Goal: Task Accomplishment & Management: Complete application form

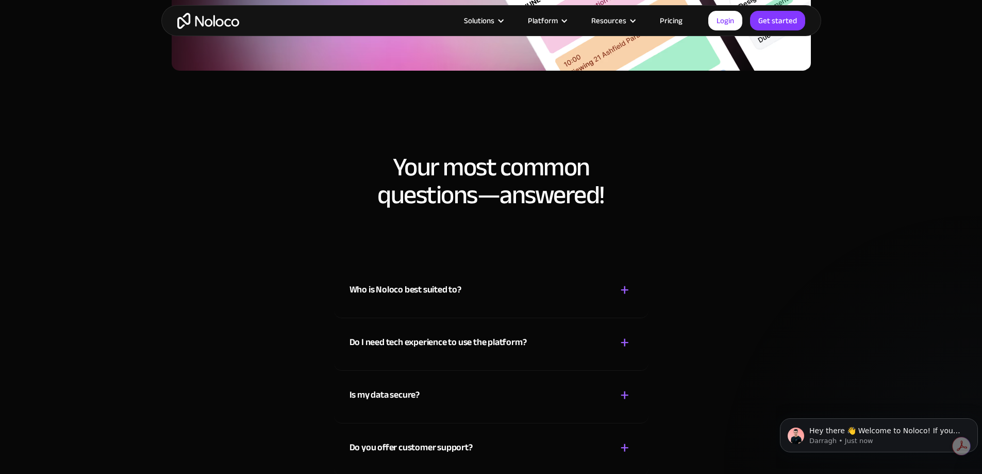
scroll to position [5672, 0]
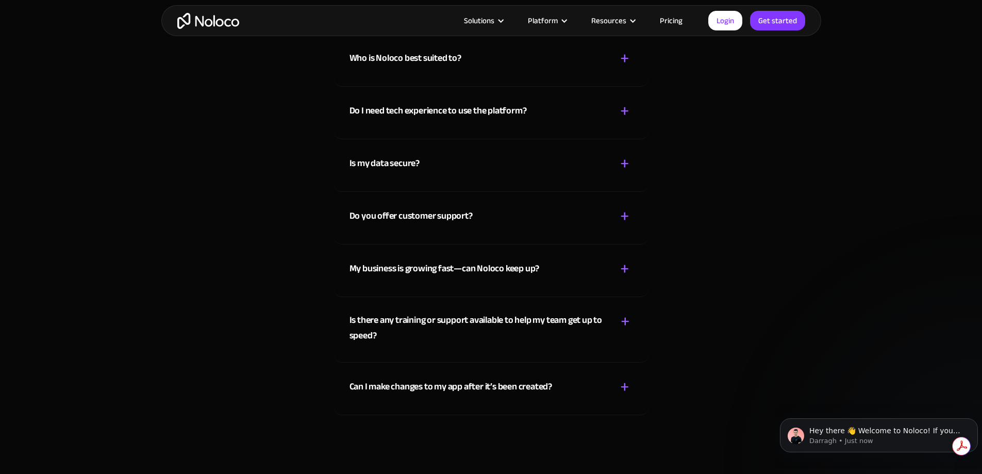
click at [454, 176] on div "Is my data secure? + -" at bounding box center [492, 157] width 284 height 37
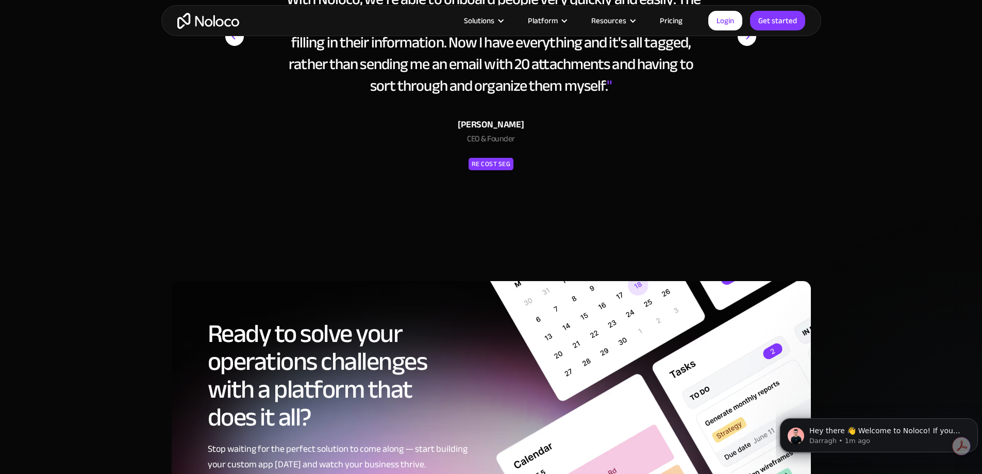
scroll to position [4795, 0]
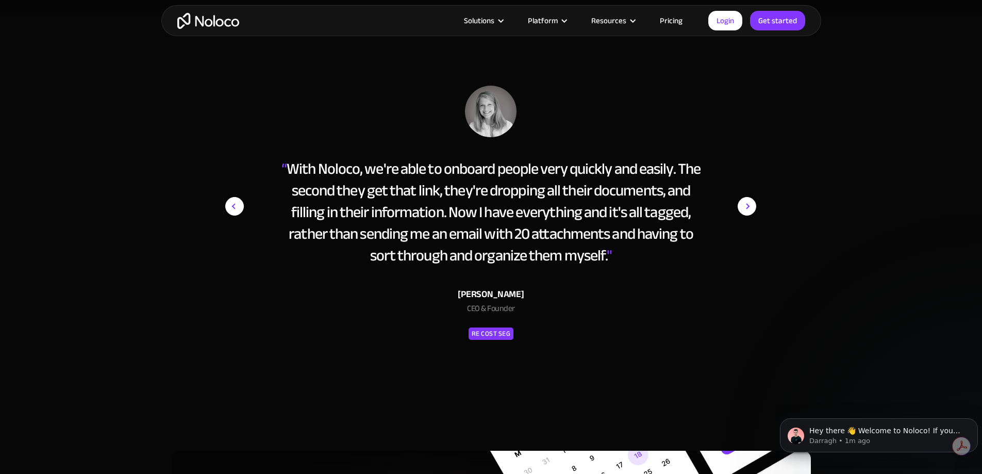
click at [681, 19] on link "Pricing" at bounding box center [671, 20] width 48 height 13
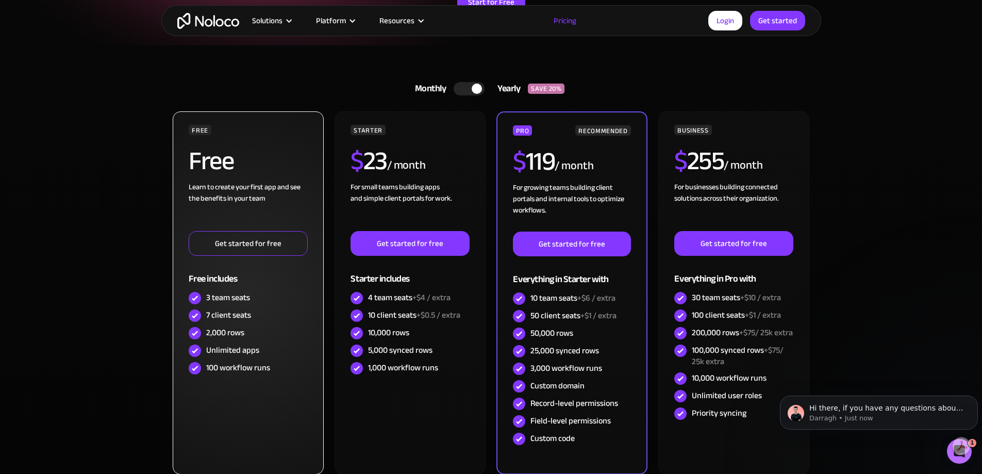
click at [279, 235] on link "Get started for free" at bounding box center [248, 243] width 119 height 25
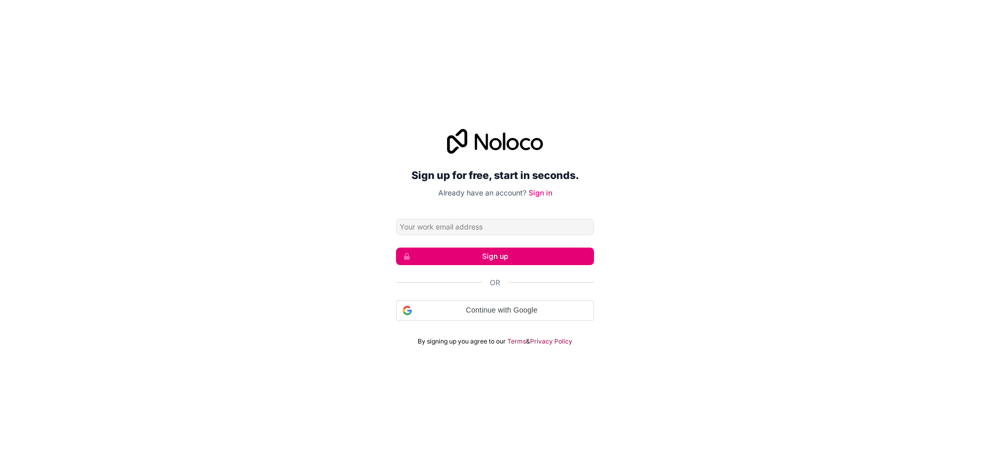
click at [423, 230] on input "Email address" at bounding box center [495, 227] width 198 height 16
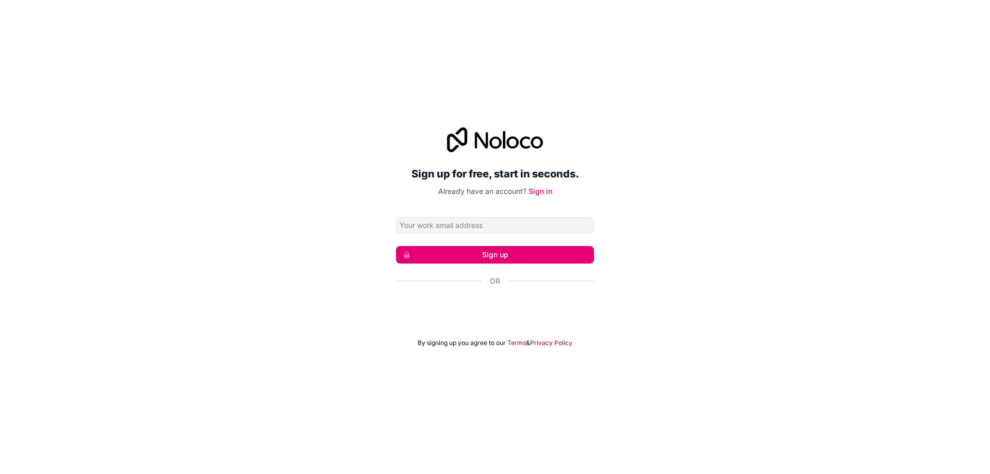
type input "[PERSON_NAME][EMAIL_ADDRESS][DOMAIN_NAME]"
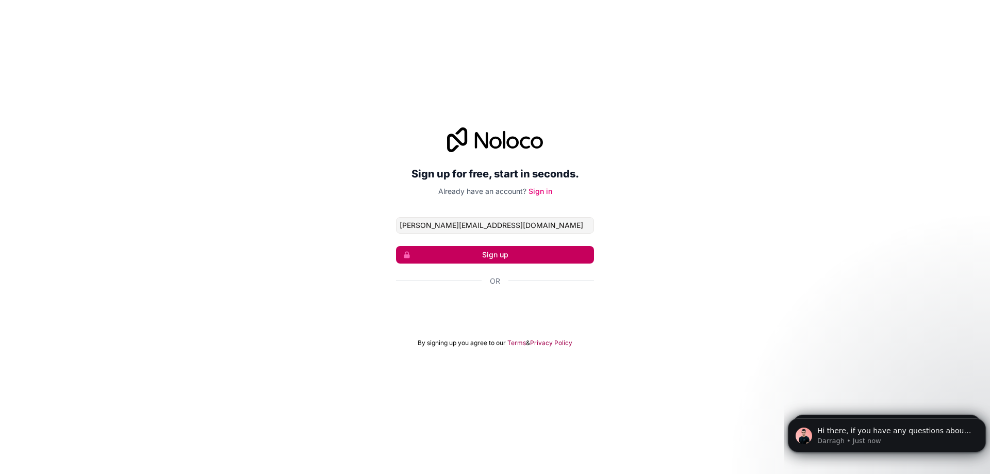
click at [519, 253] on button "Sign up" at bounding box center [495, 255] width 198 height 18
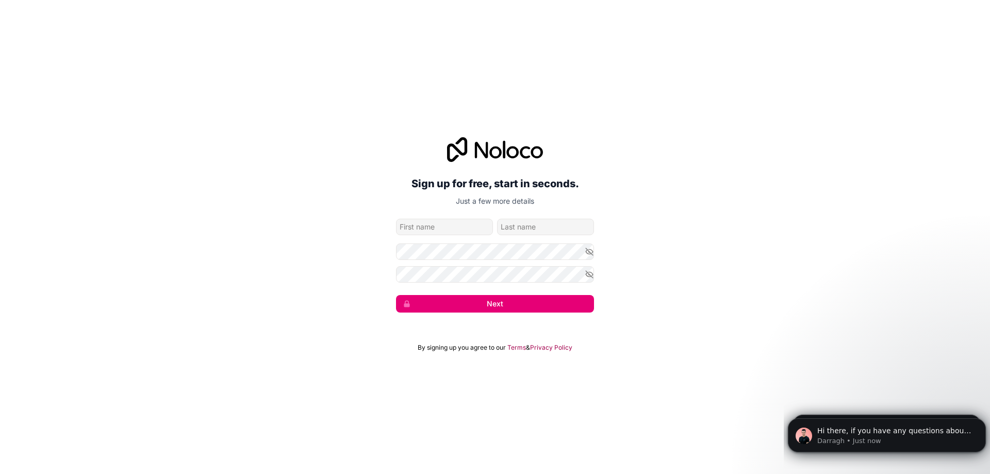
click at [449, 224] on input "given-name" at bounding box center [444, 227] width 97 height 16
type input "Maddison"
type input "Witney"
click at [590, 249] on icon "button" at bounding box center [589, 251] width 9 height 9
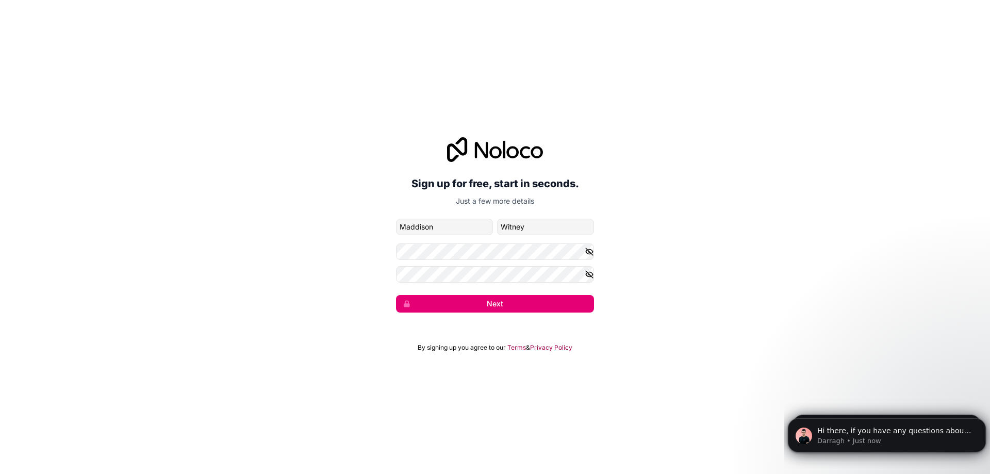
click at [589, 274] on icon "button" at bounding box center [589, 274] width 7 height 7
click at [369, 271] on div "Sign up for free, start in seconds. Just a few more details [PERSON_NAME][EMAIL…" at bounding box center [495, 225] width 990 height 204
click at [588, 255] on icon "button" at bounding box center [589, 251] width 9 height 9
click at [525, 305] on button "Next" at bounding box center [495, 304] width 198 height 18
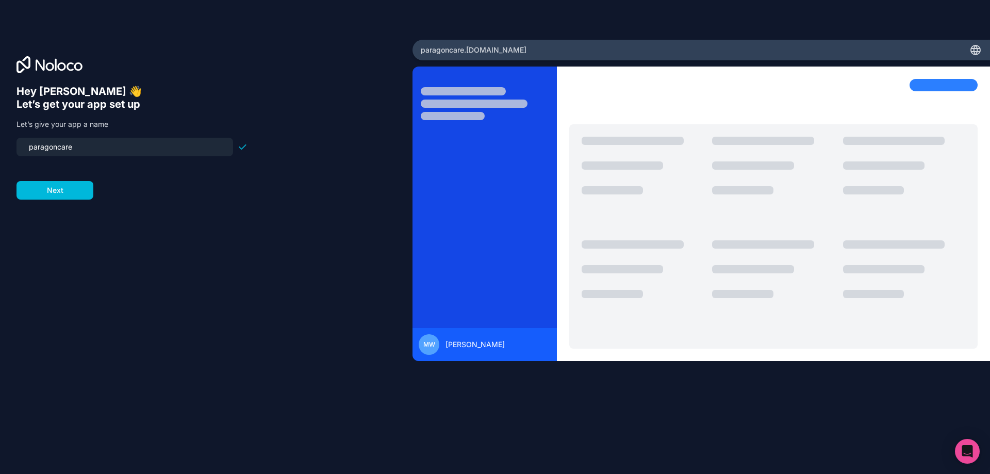
drag, startPoint x: 168, startPoint y: 145, endPoint x: -14, endPoint y: 138, distance: 181.6
click at [0, 138] on html "Hey [PERSON_NAME] 👋 Let’s get your app set up Let’s give your app a name parago…" at bounding box center [495, 237] width 990 height 474
click at [105, 153] on input "paragoncare" at bounding box center [125, 147] width 204 height 14
drag, startPoint x: 94, startPoint y: 150, endPoint x: 1, endPoint y: 148, distance: 92.8
click at [1, 148] on div "Hey [PERSON_NAME] 👋 Let’s get your app set up Let’s give your app a name parago…" at bounding box center [206, 237] width 412 height 395
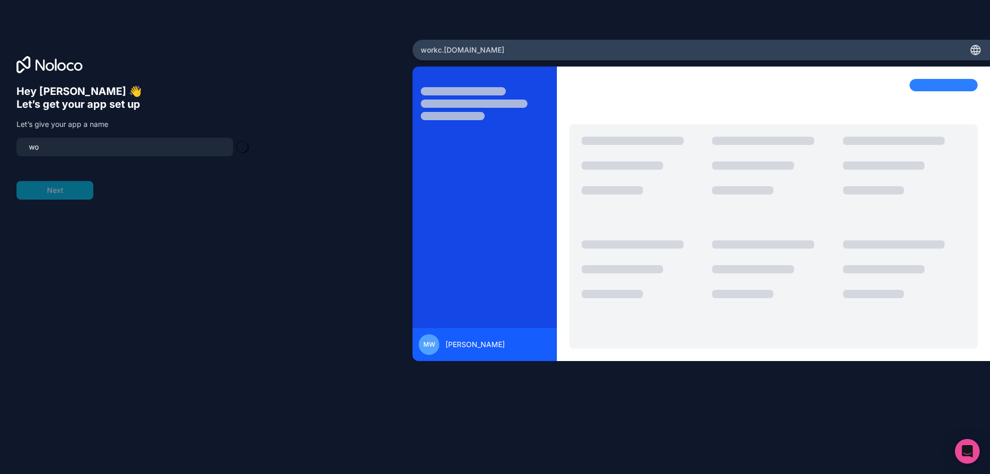
type input "w"
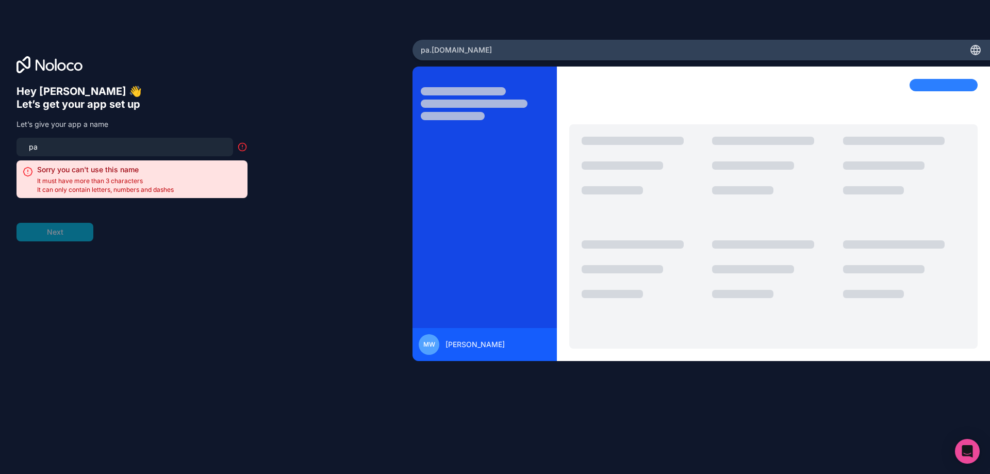
type input "p"
type input "w"
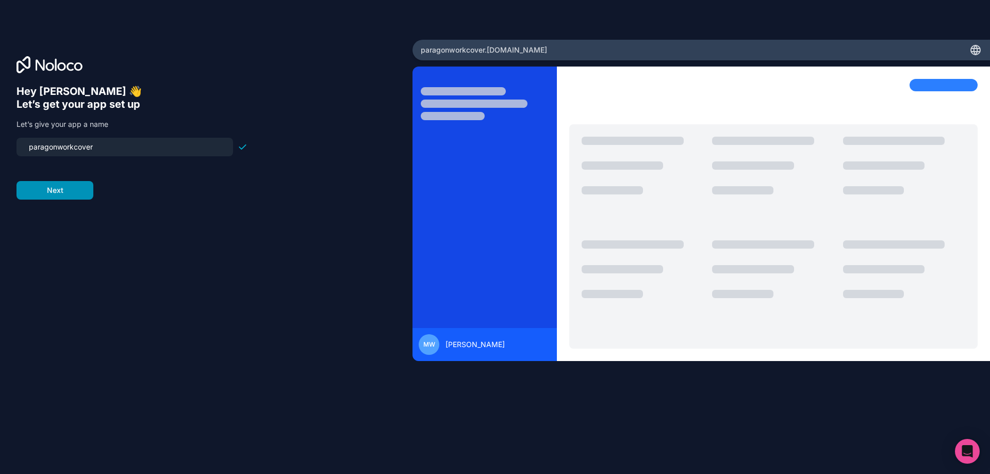
type input "paragonworkcover"
click at [61, 189] on button "Next" at bounding box center [54, 190] width 77 height 19
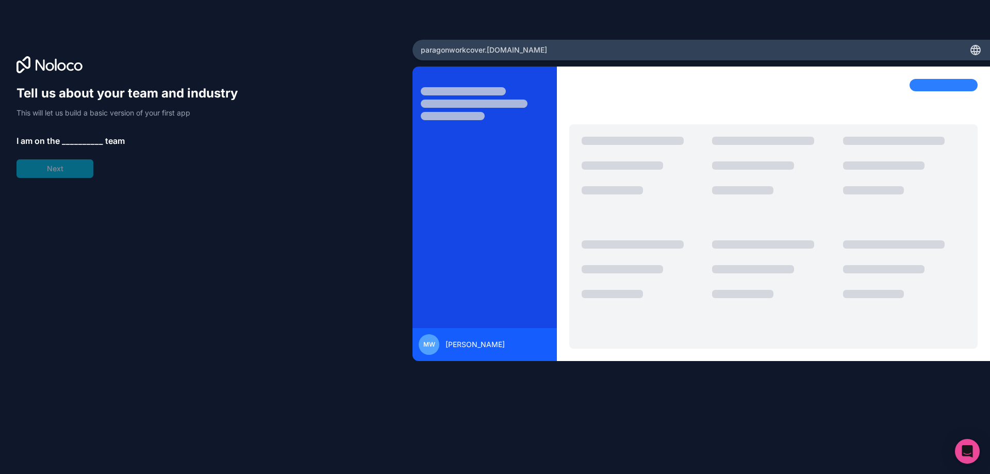
click at [80, 141] on span "__________" at bounding box center [82, 141] width 41 height 12
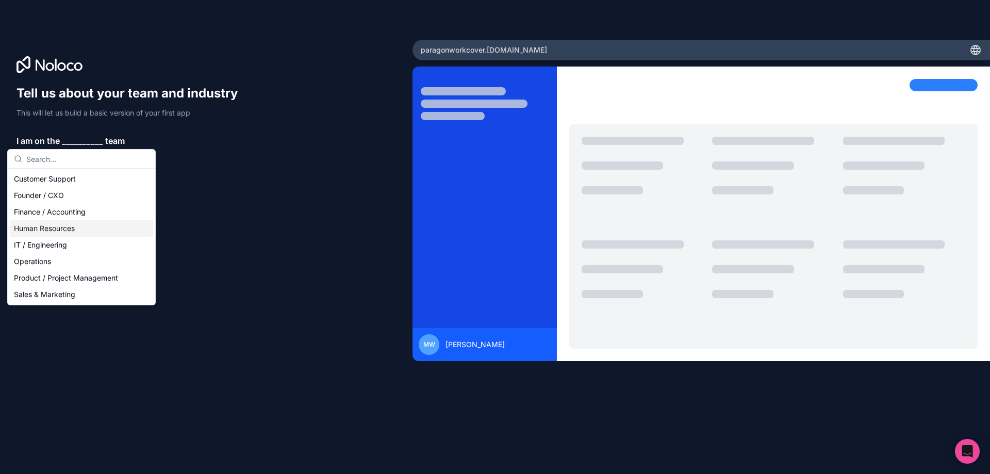
click at [110, 227] on div "Human Resources" at bounding box center [81, 228] width 143 height 16
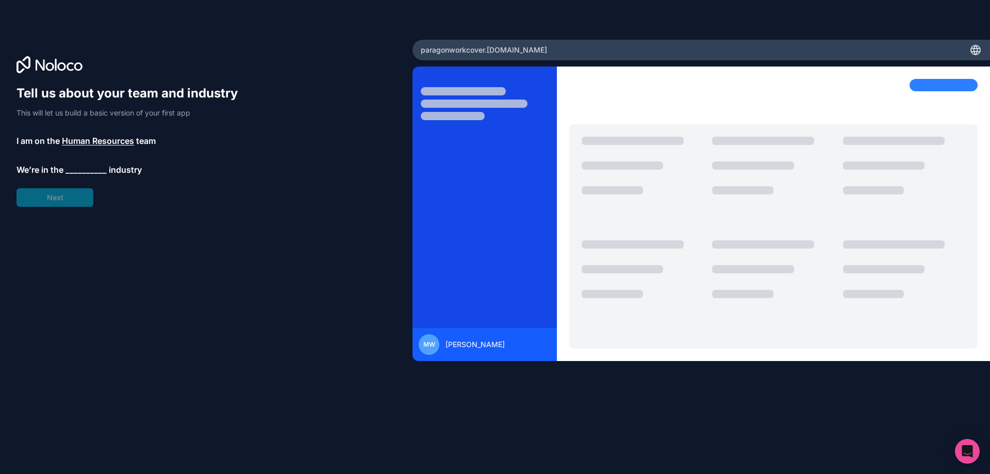
click at [79, 173] on span "__________" at bounding box center [85, 169] width 41 height 12
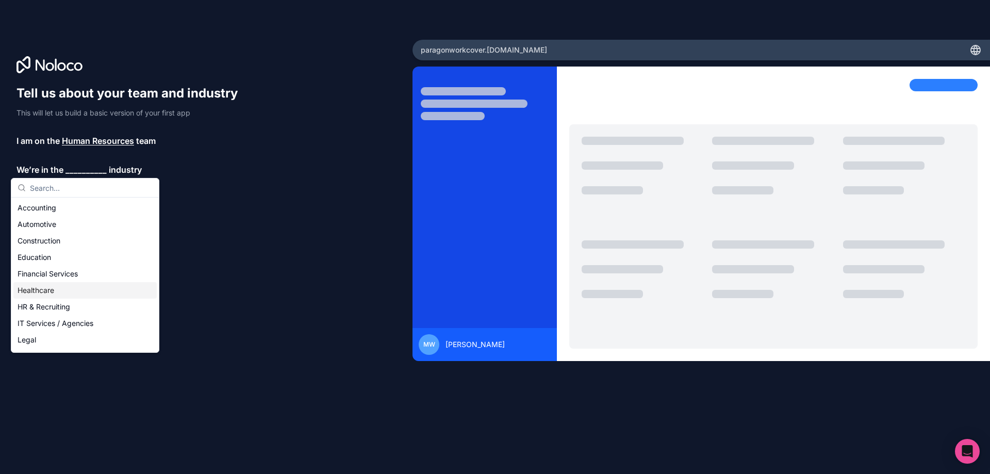
click at [112, 289] on div "Healthcare" at bounding box center [84, 290] width 143 height 16
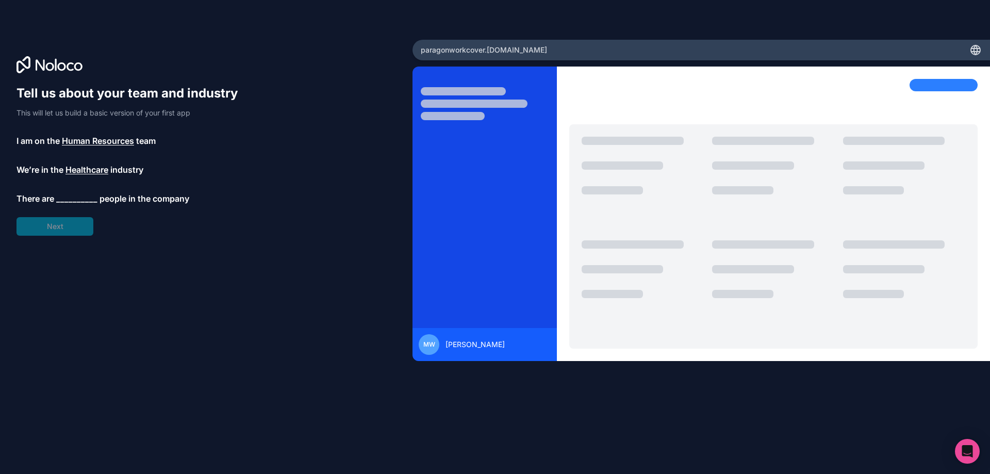
click at [71, 202] on span "__________" at bounding box center [76, 198] width 41 height 12
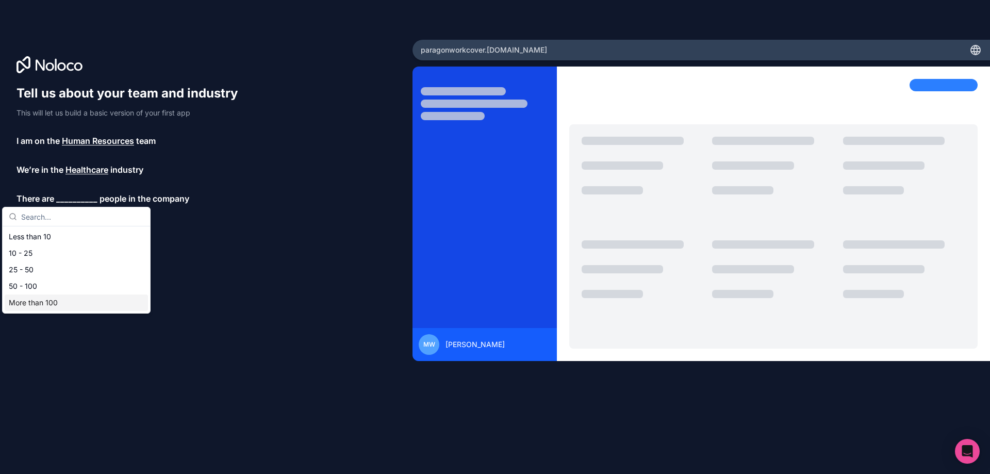
click at [80, 301] on div "More than 100" at bounding box center [76, 302] width 143 height 16
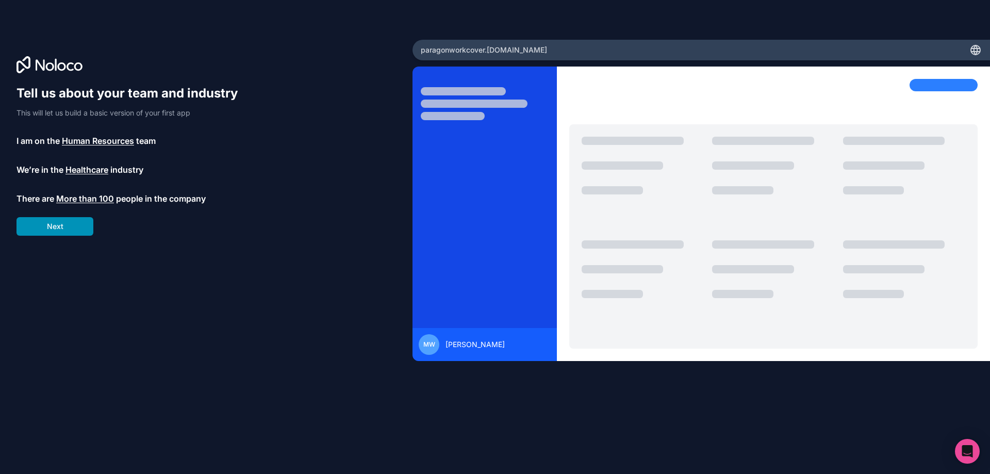
click at [79, 225] on button "Next" at bounding box center [54, 226] width 77 height 19
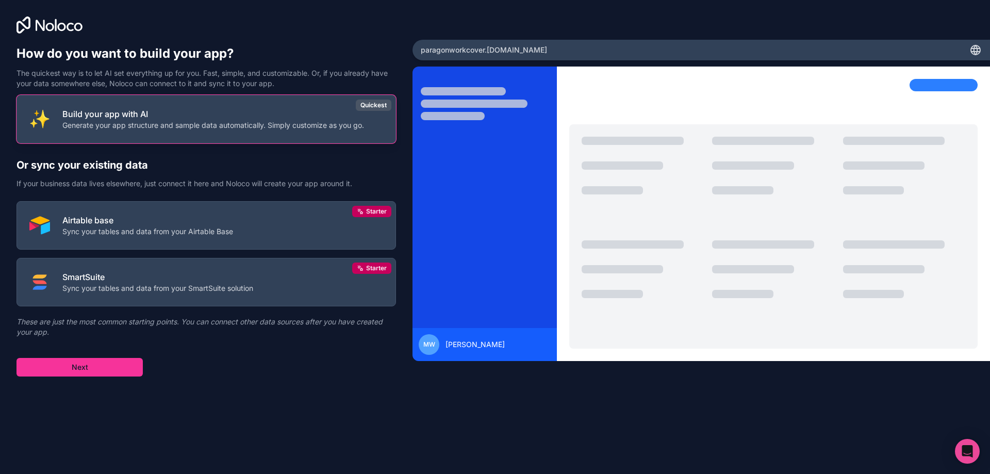
click at [266, 126] on p "Generate your app structure and sample data automatically. Simply customize as …" at bounding box center [213, 125] width 302 height 10
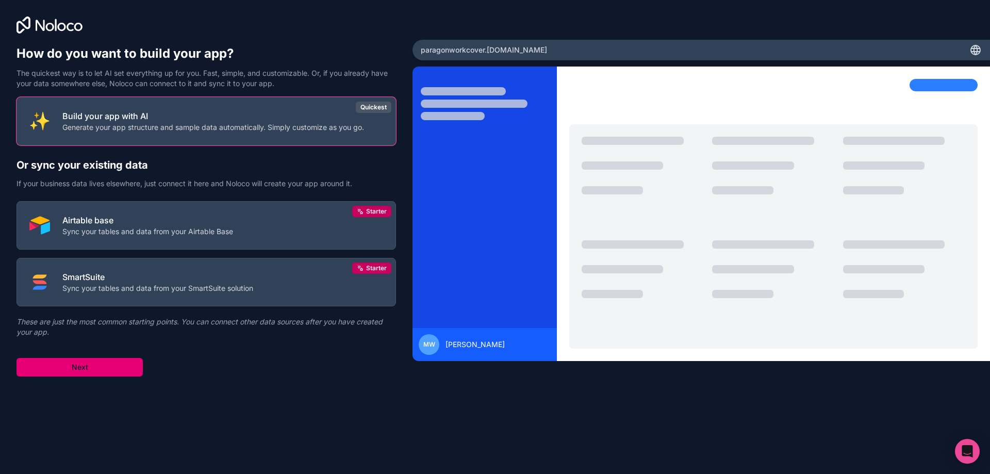
click at [115, 364] on button "Next" at bounding box center [79, 367] width 126 height 19
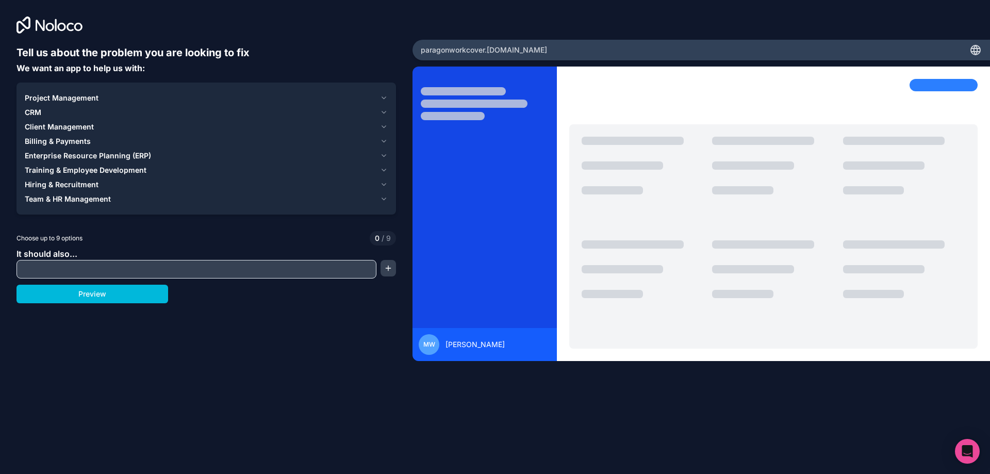
click at [386, 112] on icon "button" at bounding box center [384, 112] width 8 height 8
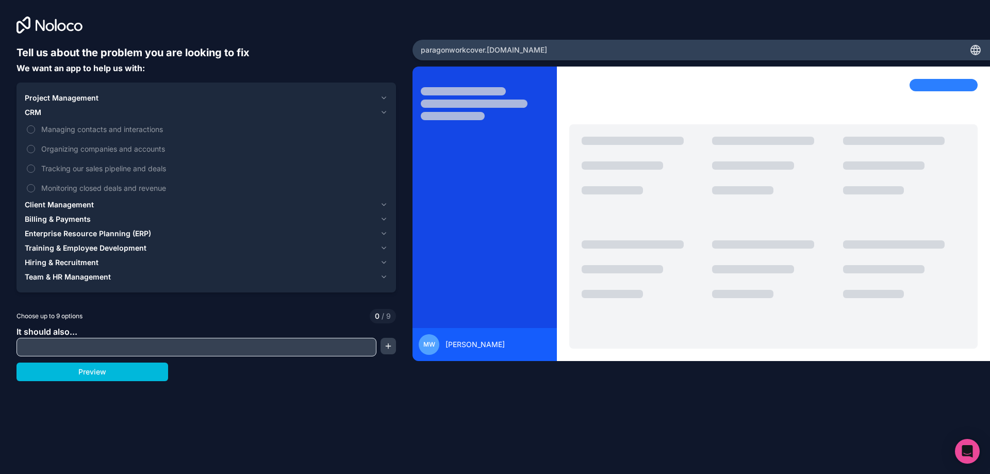
click at [133, 131] on span "Managing contacts and interactions" at bounding box center [213, 129] width 344 height 11
click at [35, 131] on button "Managing contacts and interactions" at bounding box center [31, 129] width 8 height 8
click at [382, 205] on icon "button" at bounding box center [384, 205] width 8 height 8
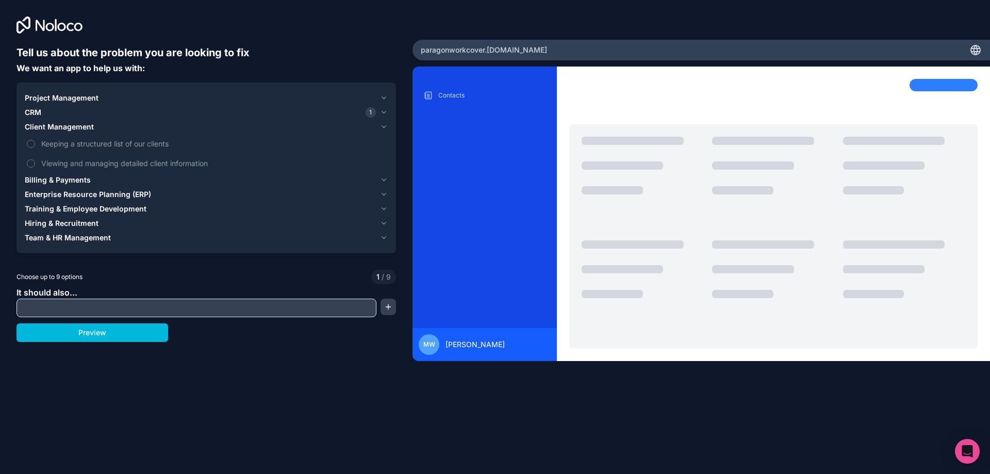
click at [137, 147] on span "Keeping a structured list of our clients" at bounding box center [213, 143] width 344 height 11
click at [35, 147] on button "Keeping a structured list of our clients" at bounding box center [31, 144] width 8 height 8
click at [122, 166] on span "Viewing and managing detailed client information" at bounding box center [213, 163] width 344 height 11
click at [35, 166] on button "Viewing and managing detailed client information" at bounding box center [31, 163] width 8 height 8
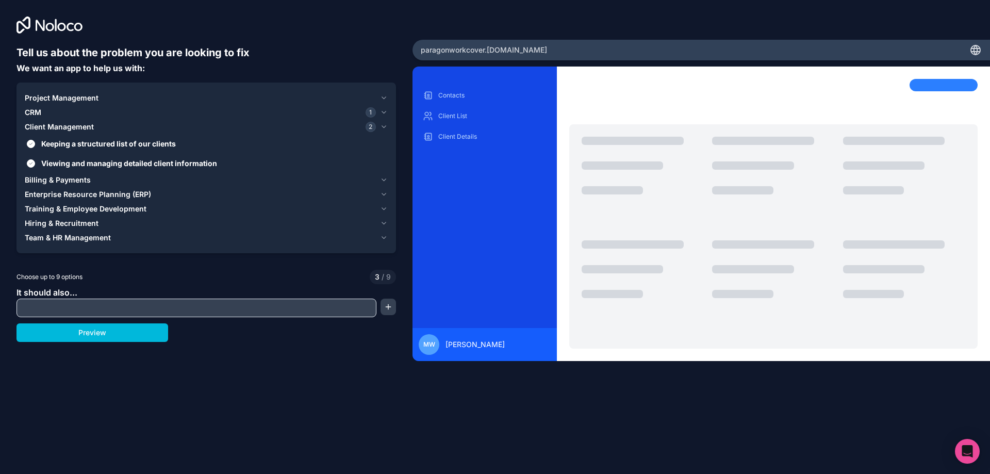
click at [378, 96] on button "Project Management" at bounding box center [206, 98] width 363 height 14
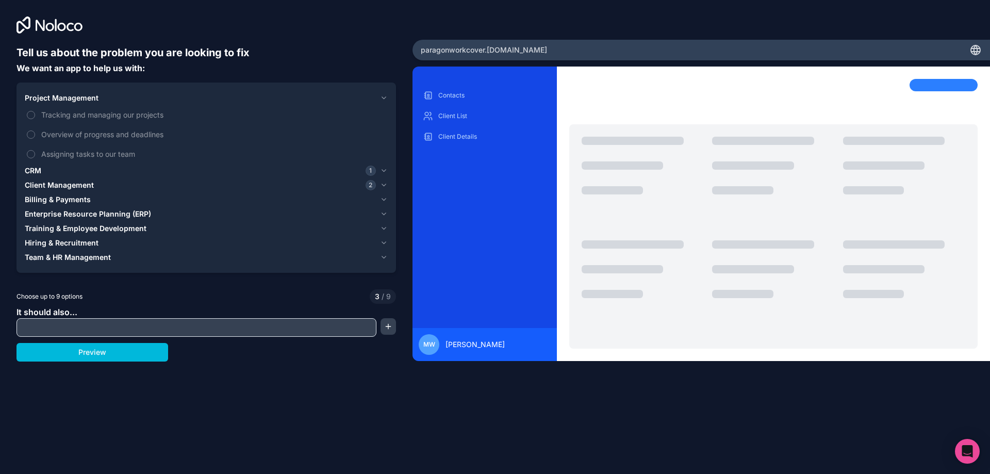
click at [386, 255] on icon "button" at bounding box center [384, 257] width 8 height 8
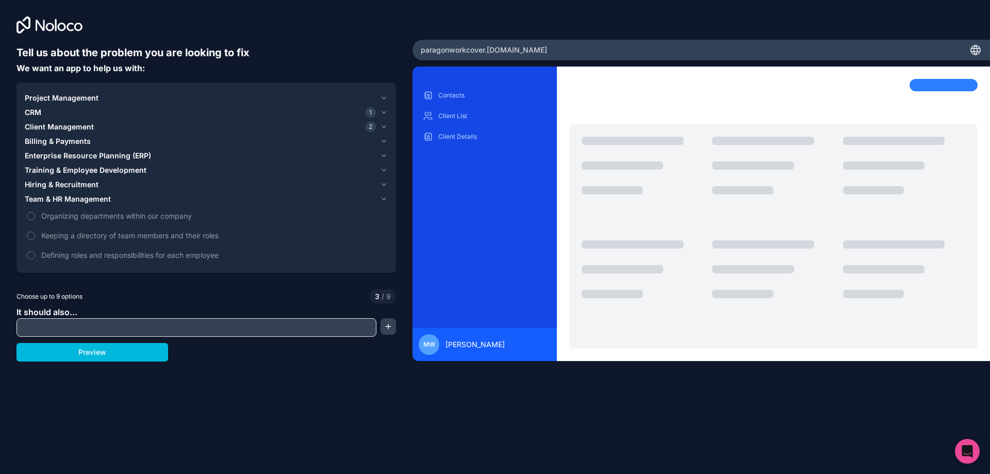
drag, startPoint x: 346, startPoint y: 190, endPoint x: 377, endPoint y: 190, distance: 30.4
drag, startPoint x: 377, startPoint y: 190, endPoint x: 383, endPoint y: 184, distance: 8.8
click at [383, 184] on icon "button" at bounding box center [384, 184] width 8 height 8
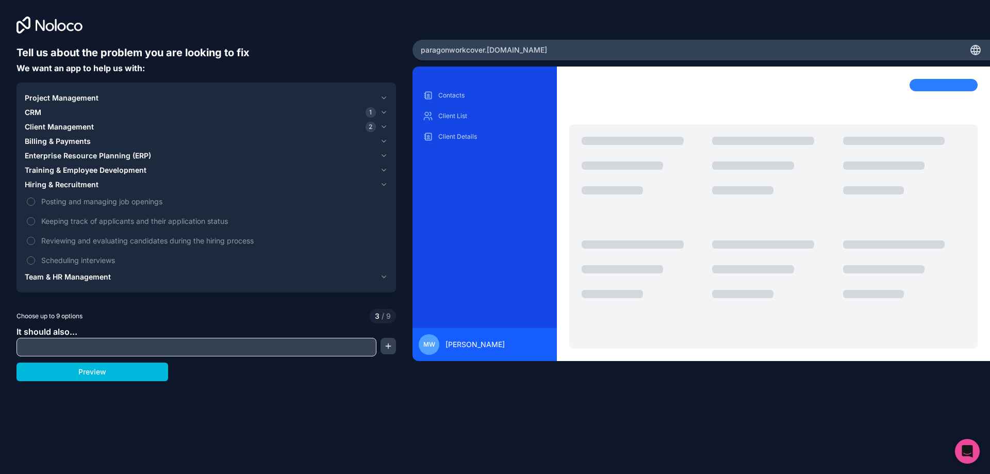
click at [383, 184] on icon "button" at bounding box center [384, 184] width 8 height 8
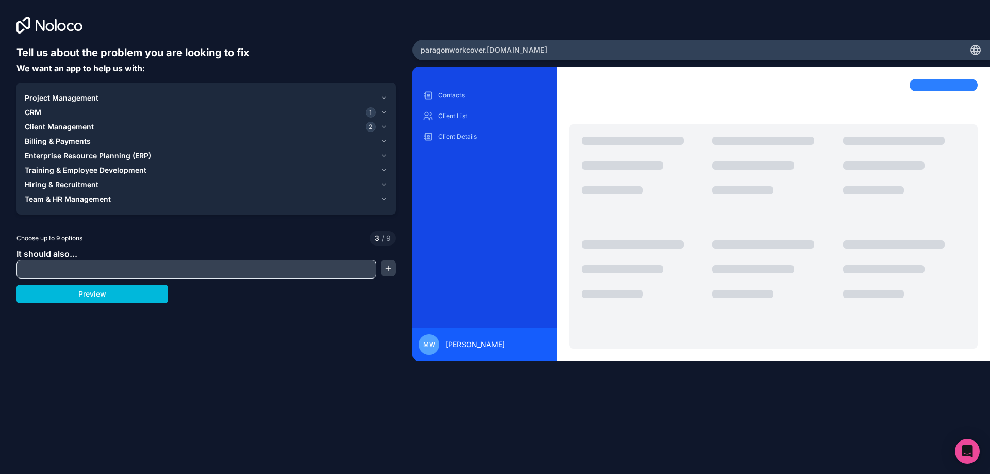
click at [382, 173] on icon "button" at bounding box center [384, 170] width 8 height 8
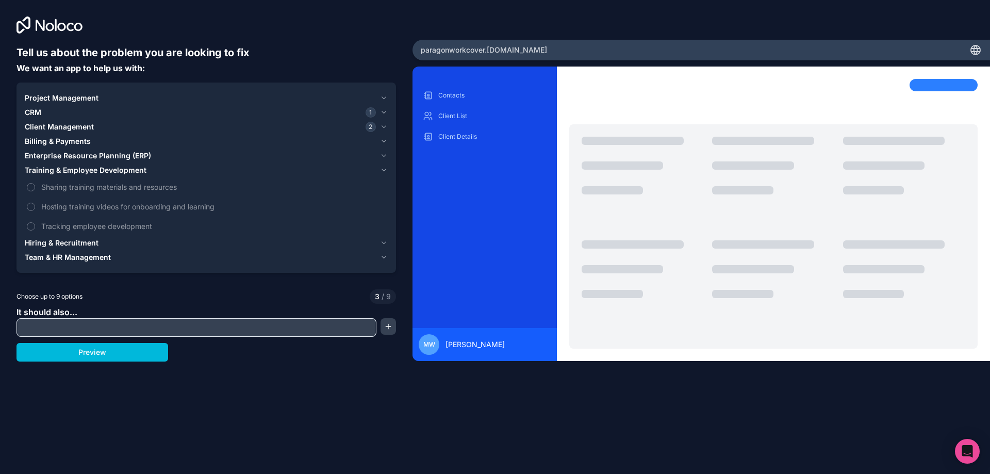
click at [381, 154] on icon "button" at bounding box center [384, 156] width 8 height 8
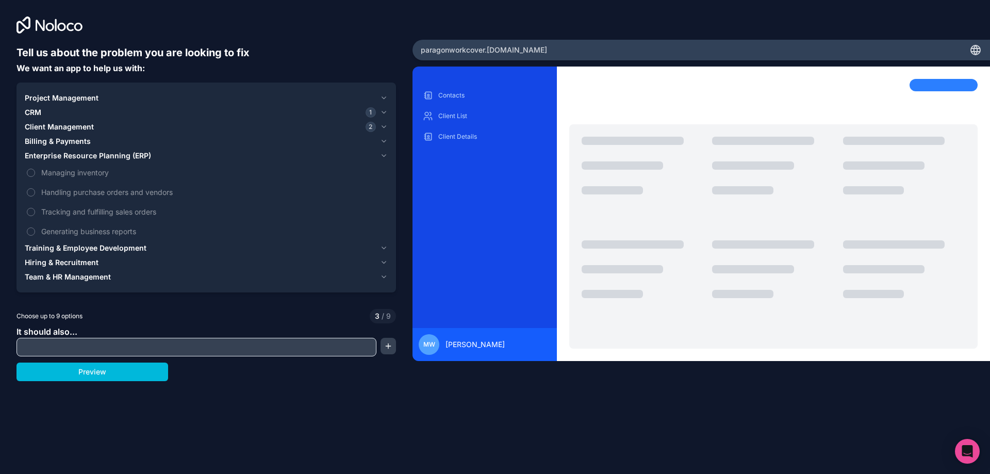
click at [384, 113] on icon "button" at bounding box center [384, 112] width 4 height 2
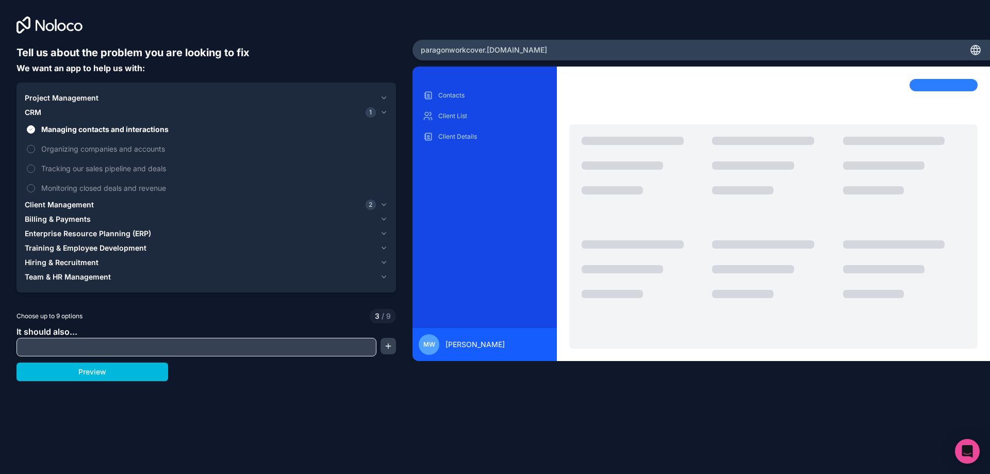
click at [383, 113] on icon "button" at bounding box center [384, 112] width 8 height 8
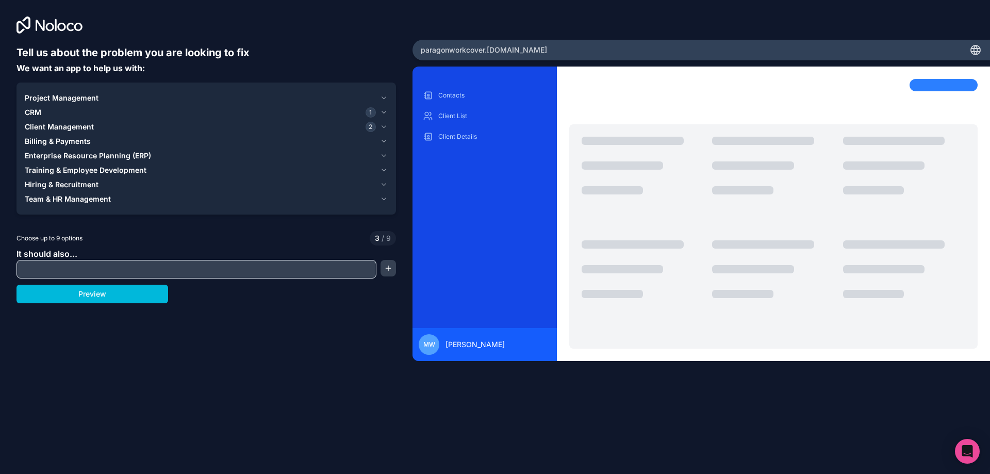
click at [380, 126] on icon "button" at bounding box center [384, 127] width 8 height 8
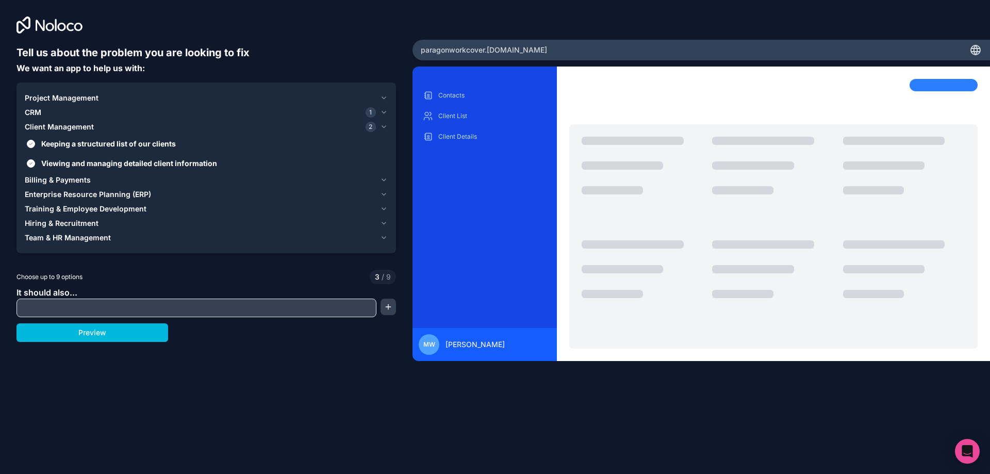
click at [380, 126] on icon "button" at bounding box center [384, 127] width 8 height 8
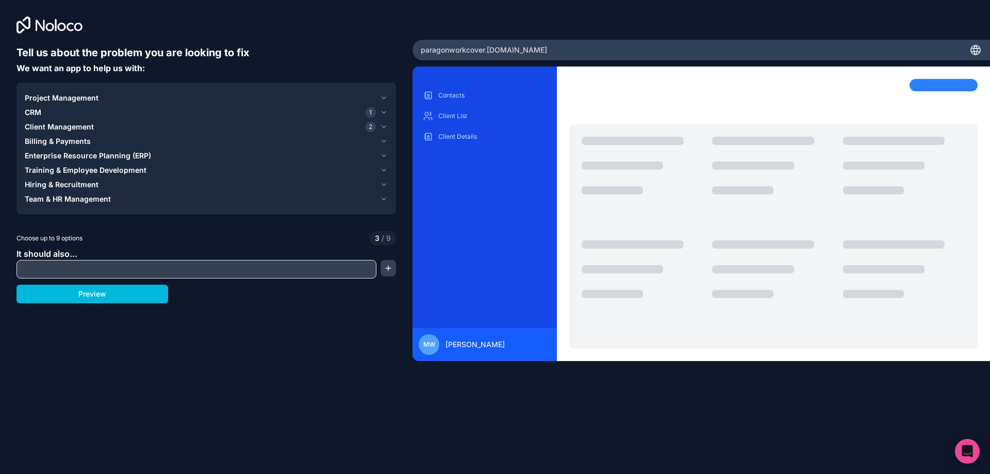
click at [382, 98] on icon "button" at bounding box center [384, 98] width 8 height 8
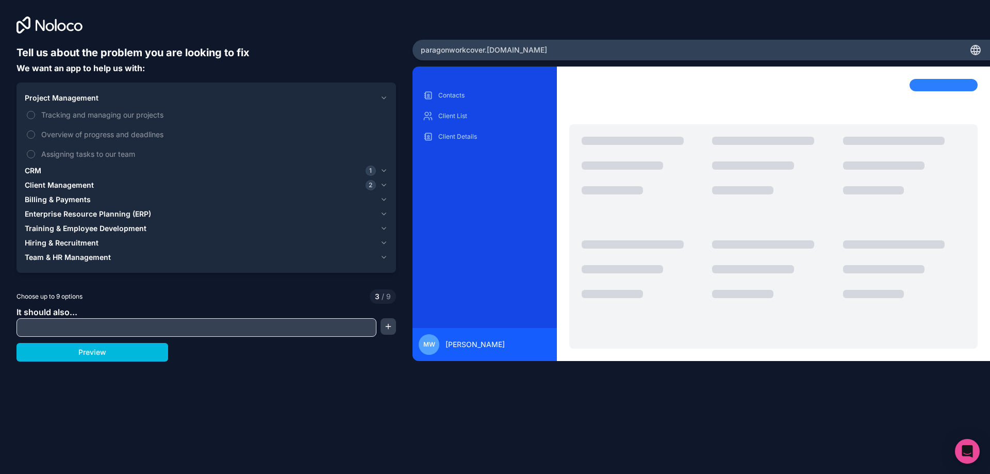
click at [382, 169] on icon "button" at bounding box center [384, 171] width 8 height 8
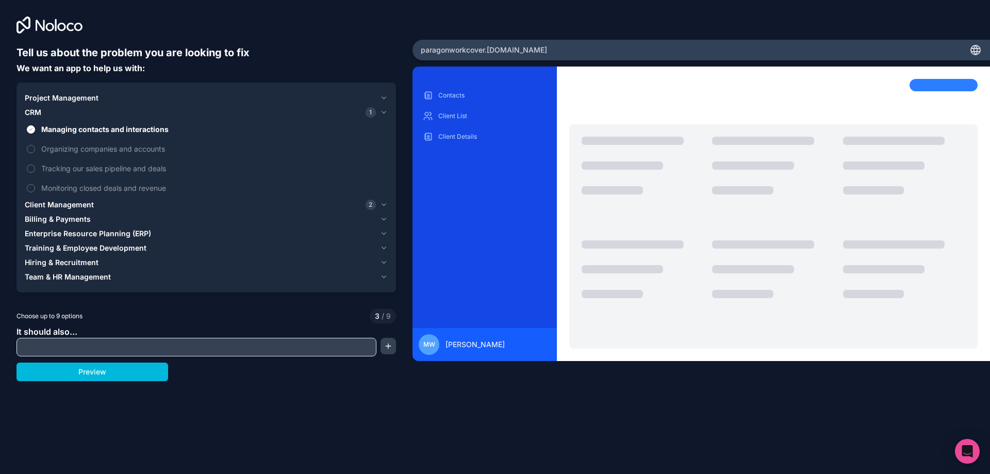
click at [384, 208] on icon "button" at bounding box center [384, 205] width 8 height 8
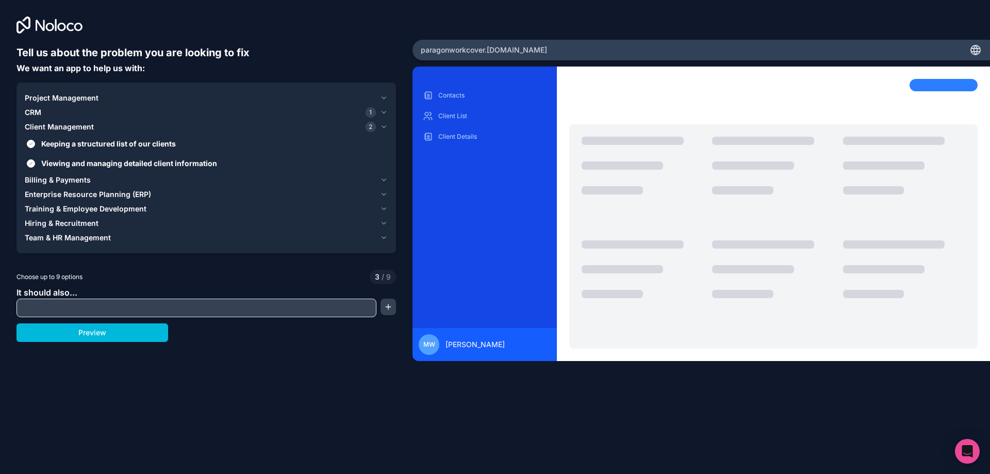
click at [383, 179] on icon "button" at bounding box center [384, 180] width 8 height 8
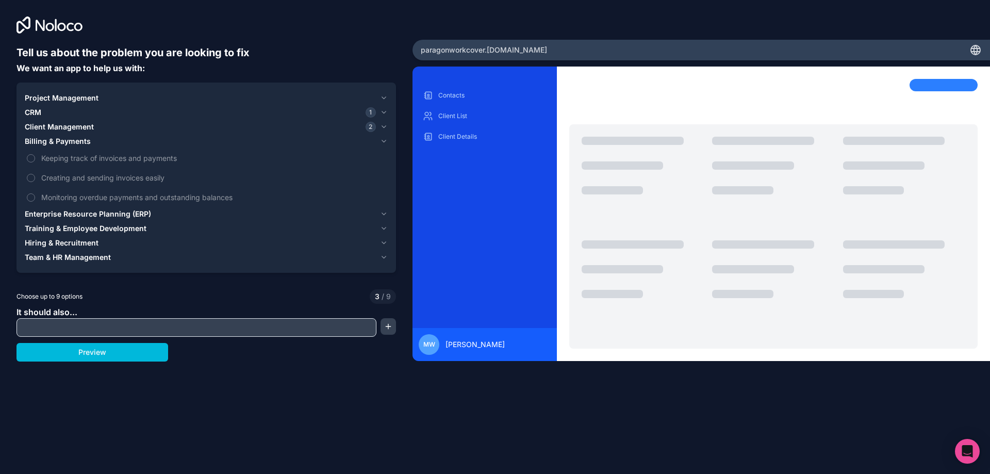
click at [384, 213] on icon "button" at bounding box center [384, 214] width 8 height 8
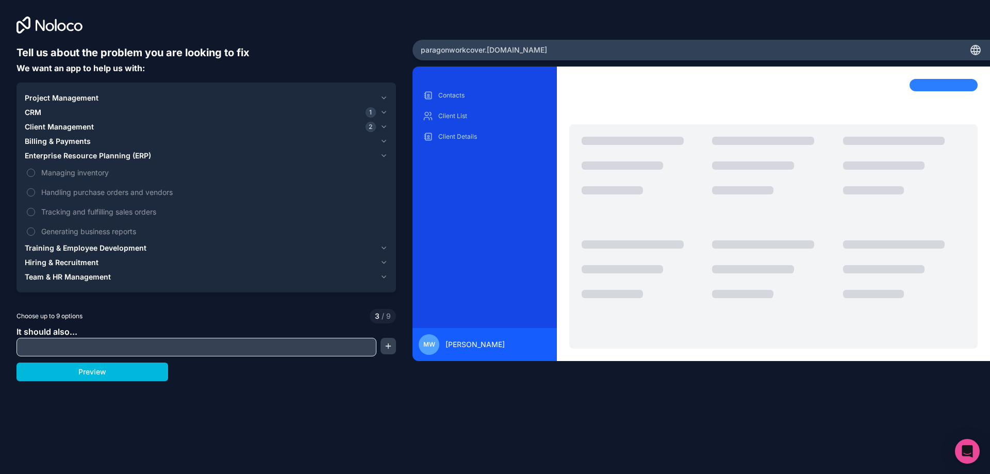
click at [382, 244] on icon "button" at bounding box center [384, 248] width 8 height 8
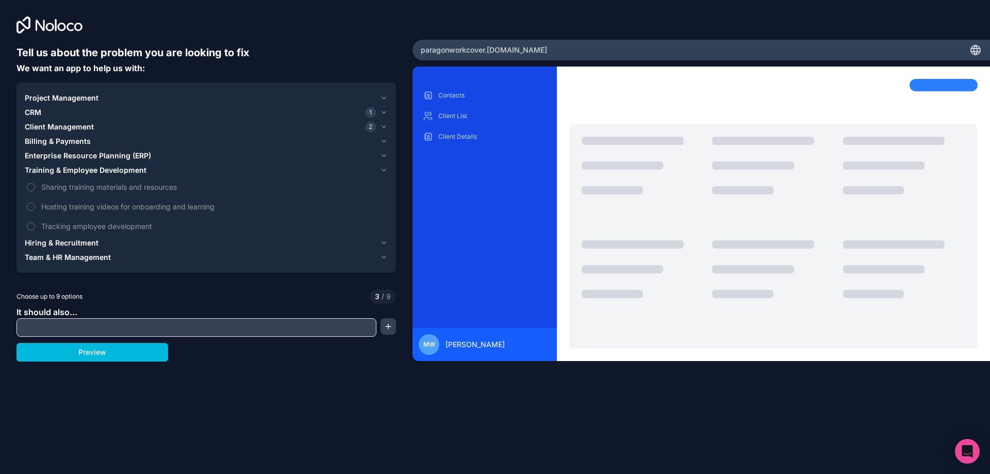
click at [386, 241] on icon "button" at bounding box center [384, 243] width 8 height 8
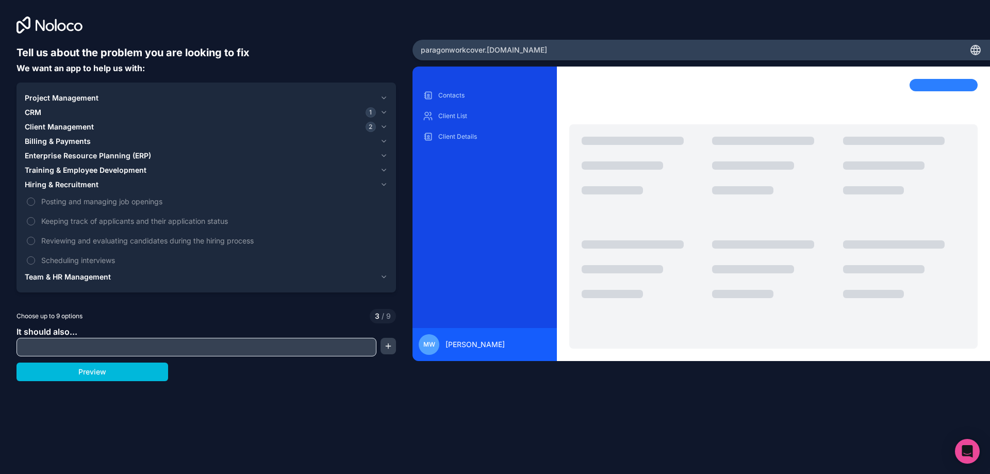
click at [381, 276] on icon "button" at bounding box center [384, 277] width 8 height 8
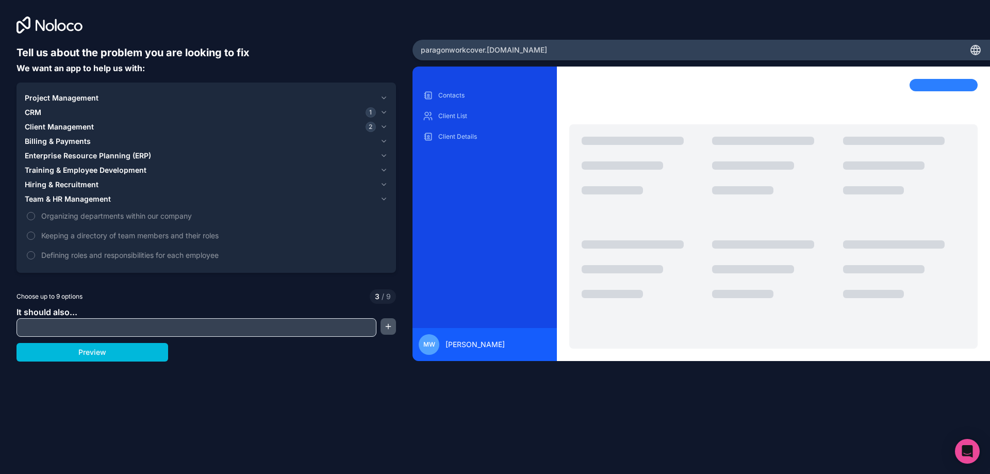
click at [384, 324] on button "button" at bounding box center [388, 326] width 15 height 16
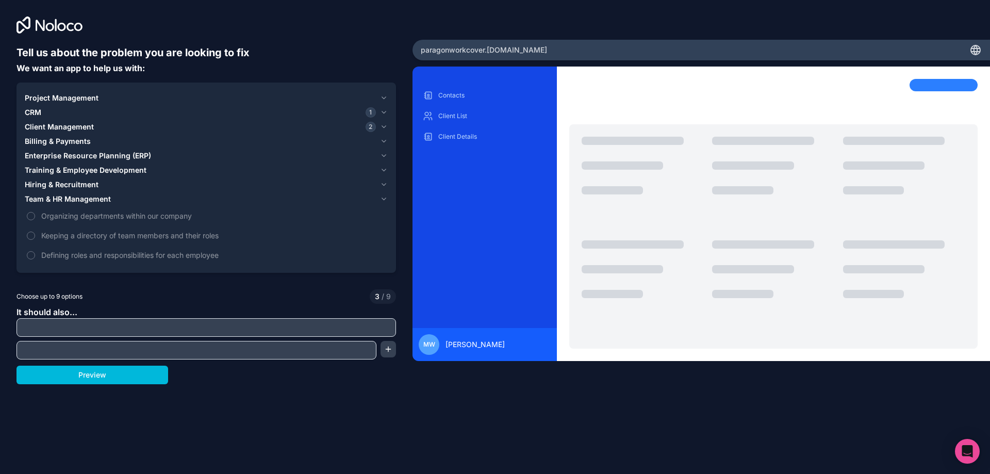
click at [384, 324] on input "text" at bounding box center [206, 327] width 374 height 14
click at [268, 299] on div "Choose up to 9 options 3 / 9" at bounding box center [205, 296] width 379 height 14
click at [385, 112] on icon "button" at bounding box center [384, 112] width 8 height 8
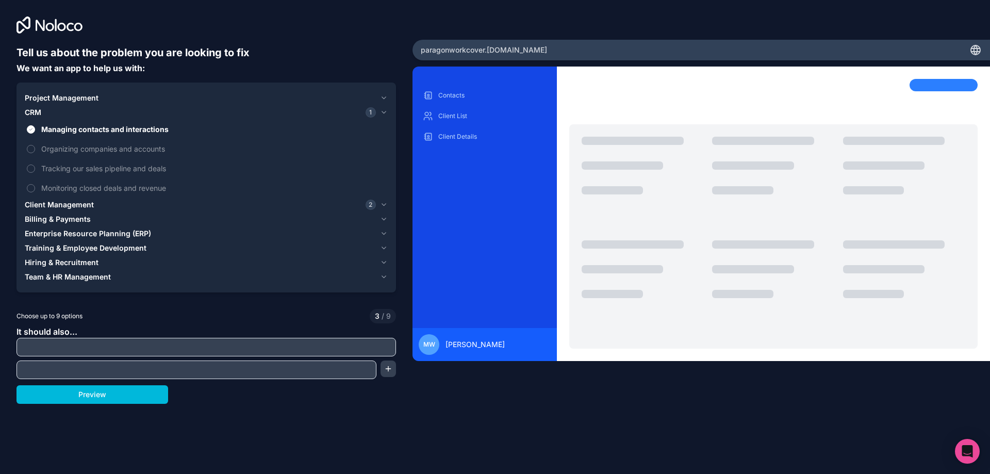
click at [384, 111] on icon "button" at bounding box center [384, 112] width 8 height 8
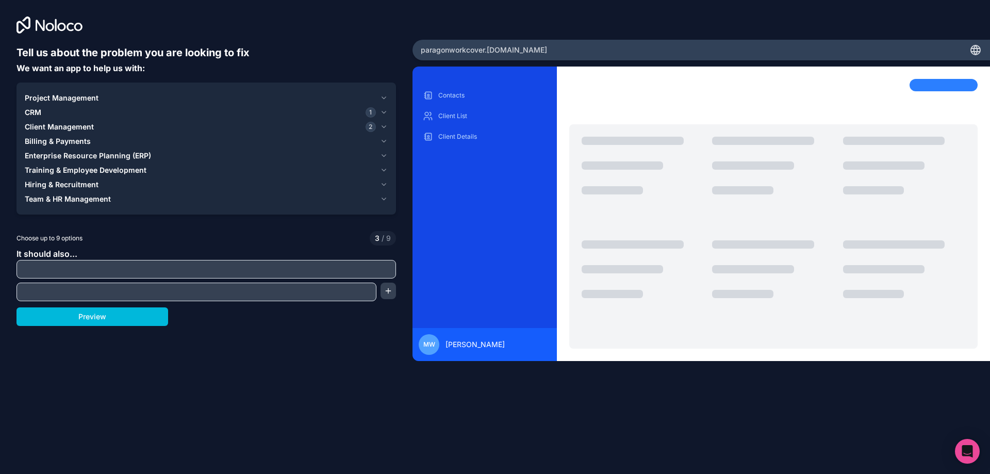
click at [386, 94] on icon "button" at bounding box center [384, 98] width 8 height 8
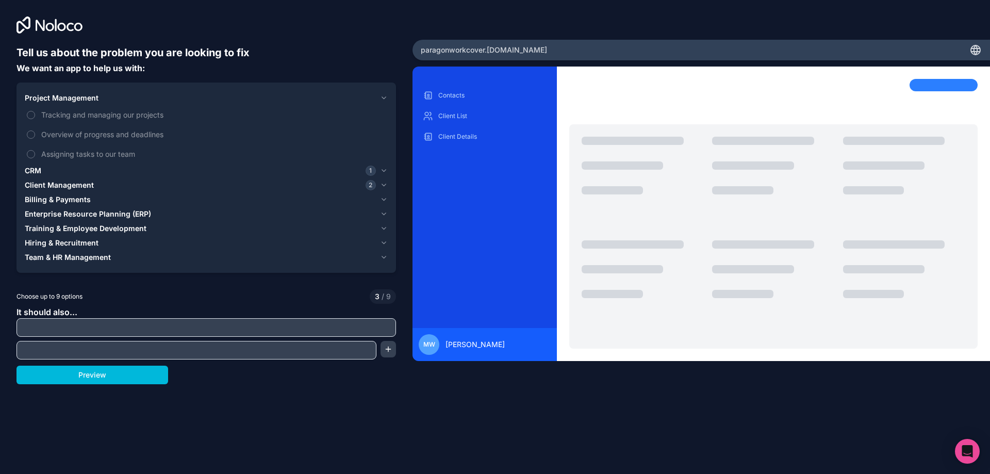
click at [138, 116] on span "Tracking and managing our projects" at bounding box center [213, 114] width 344 height 11
click at [35, 116] on button "Tracking and managing our projects" at bounding box center [31, 115] width 8 height 8
click at [131, 134] on span "Overview of progress and deadlines" at bounding box center [213, 134] width 344 height 11
click at [35, 134] on button "Overview of progress and deadlines" at bounding box center [31, 134] width 8 height 8
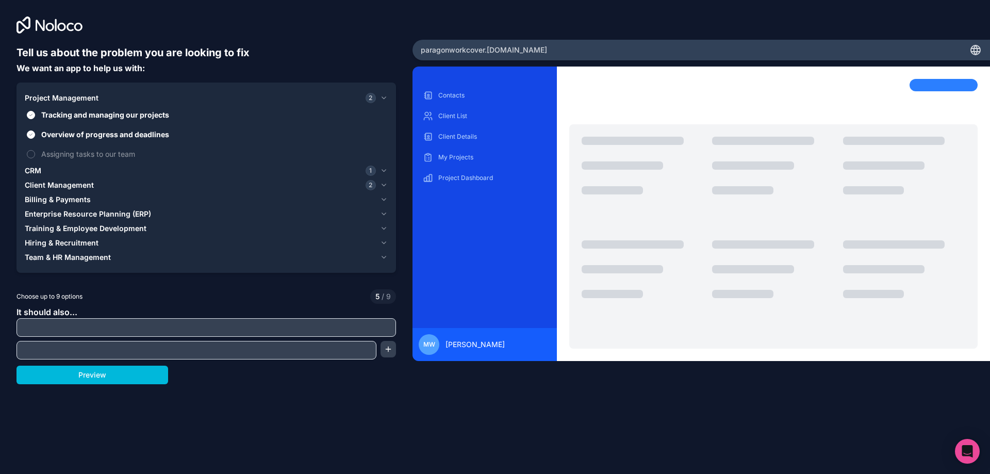
click at [382, 168] on icon "button" at bounding box center [384, 171] width 8 height 8
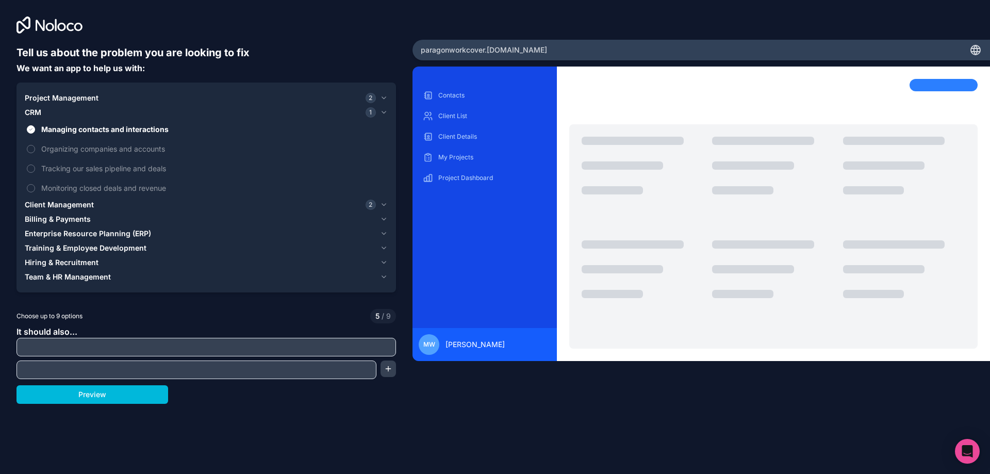
click at [383, 203] on icon "button" at bounding box center [384, 205] width 8 height 8
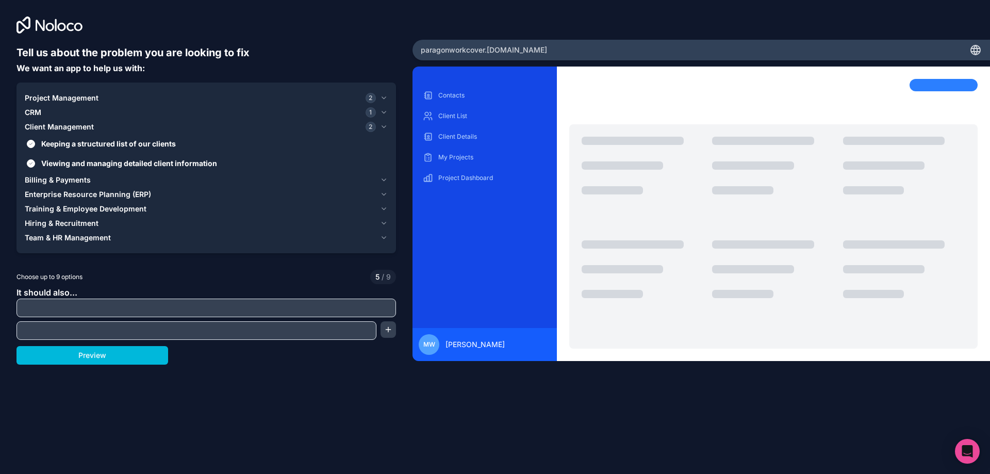
click at [381, 242] on button "Team & HR Management" at bounding box center [206, 237] width 363 height 14
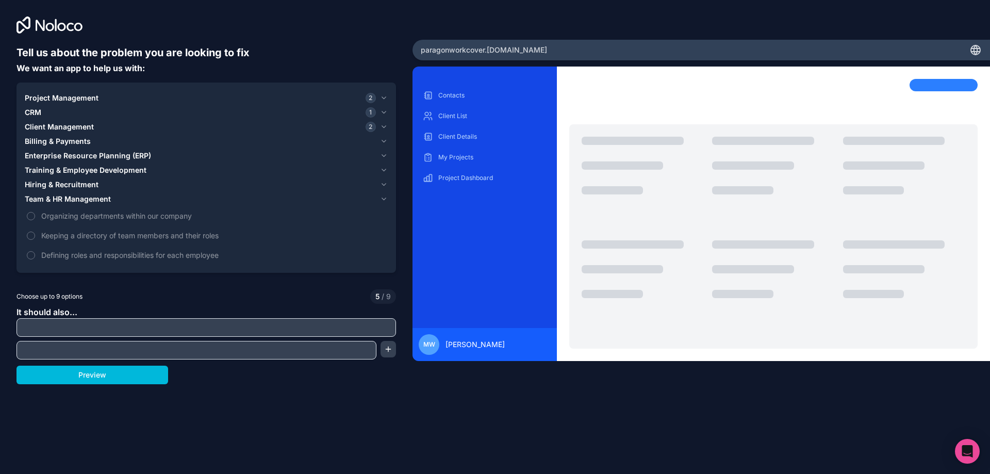
click at [61, 216] on span "Organizing departments within our company" at bounding box center [213, 215] width 344 height 11
click at [35, 216] on button "Organizing departments within our company" at bounding box center [31, 216] width 8 height 8
click at [68, 237] on span "Keeping a directory of team members and their roles" at bounding box center [213, 235] width 344 height 11
click at [35, 237] on button "Keeping a directory of team members and their roles" at bounding box center [31, 236] width 8 height 8
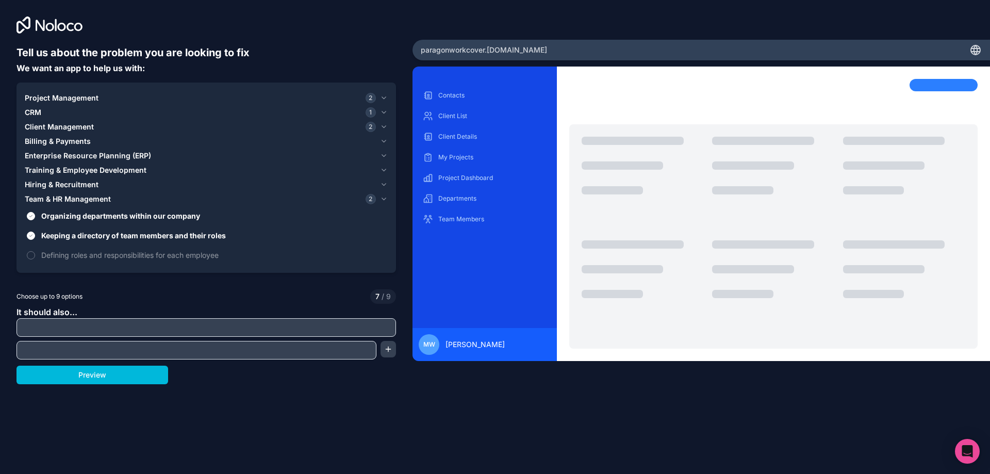
click at [384, 186] on icon "button" at bounding box center [384, 185] width 4 height 2
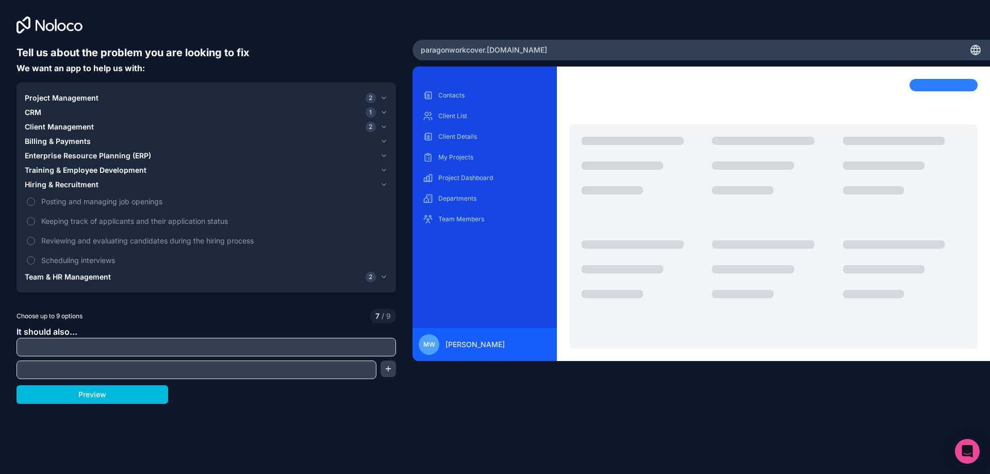
click at [125, 340] on input "text" at bounding box center [206, 347] width 374 height 14
type input "t"
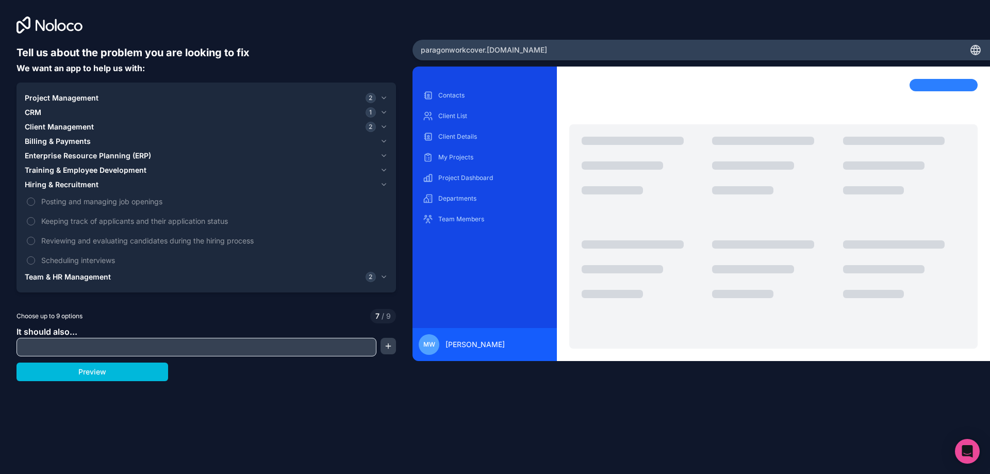
type input "t"
type input "Track Return to Work"
click at [394, 345] on button "button" at bounding box center [388, 346] width 15 height 16
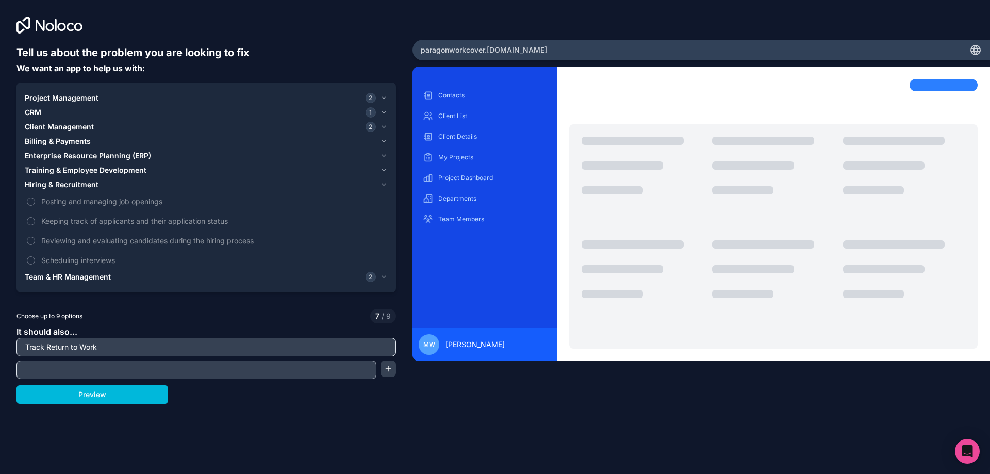
click at [246, 367] on input "text" at bounding box center [196, 369] width 355 height 14
type input "Track week count"
click at [385, 369] on button "button" at bounding box center [388, 368] width 15 height 16
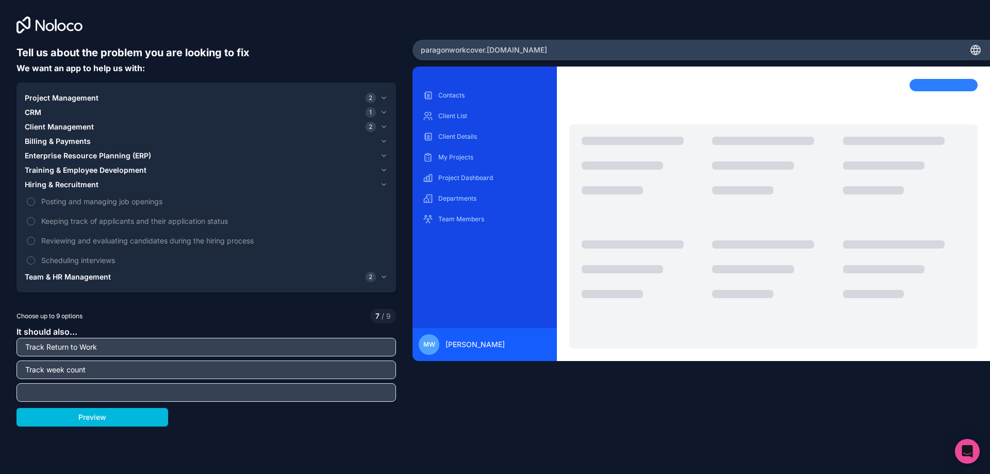
click at [164, 389] on input "text" at bounding box center [206, 392] width 374 height 14
type input "T"
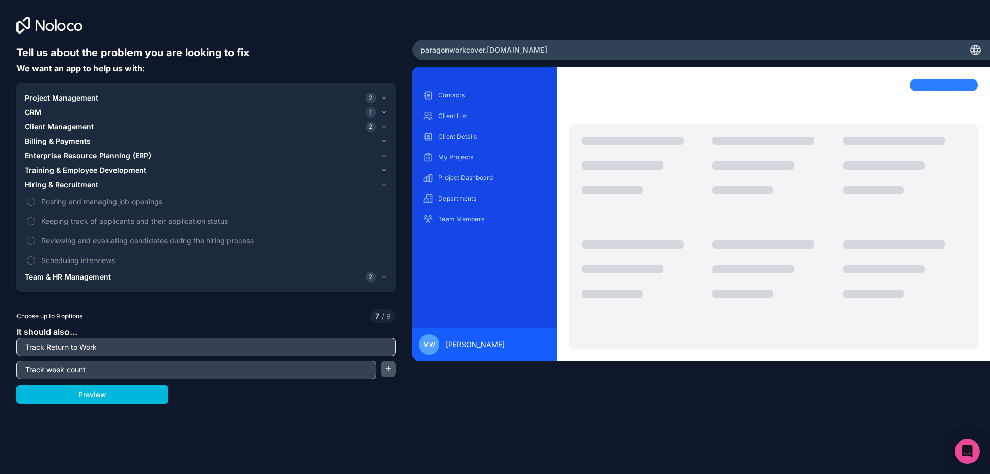
click at [390, 370] on button "button" at bounding box center [388, 368] width 15 height 16
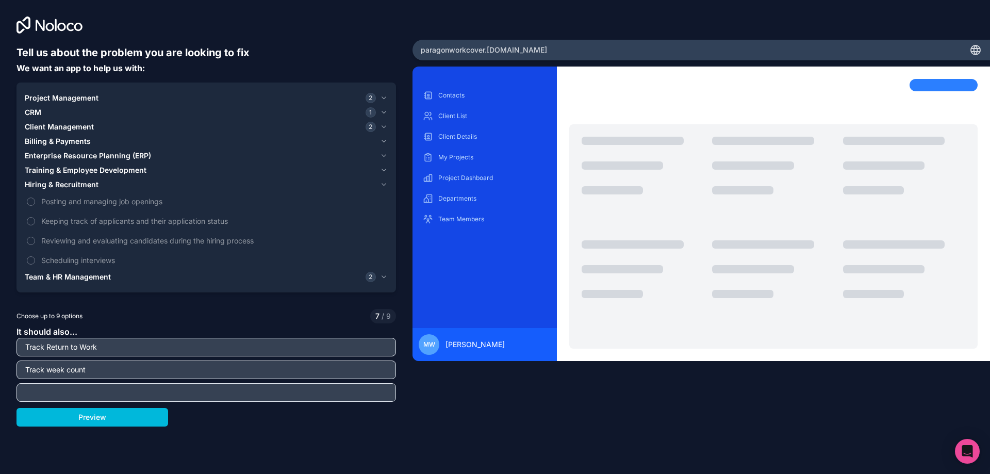
click at [190, 391] on input "text" at bounding box center [206, 392] width 374 height 14
click at [394, 457] on div "Tell us about the problem you are looking to fix We want an app to help us with…" at bounding box center [495, 237] width 990 height 474
click at [146, 425] on button "Preview" at bounding box center [92, 417] width 152 height 19
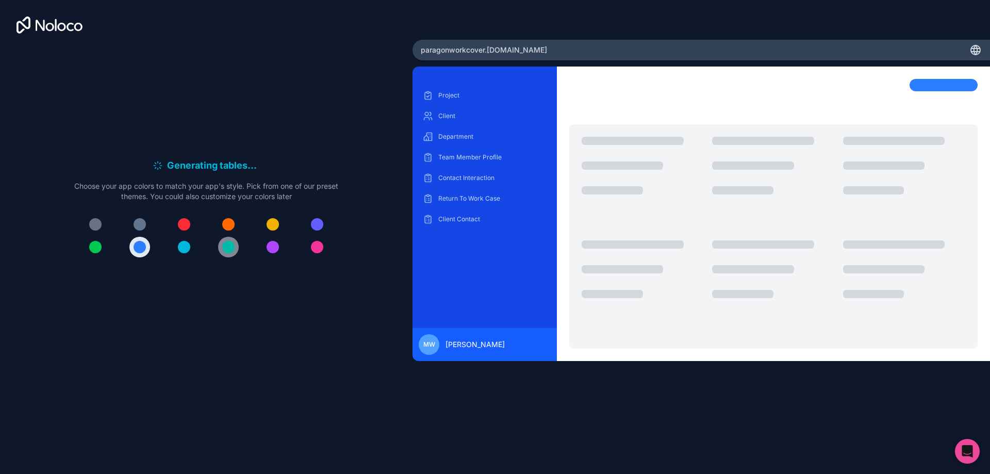
click at [222, 250] on button at bounding box center [228, 247] width 21 height 21
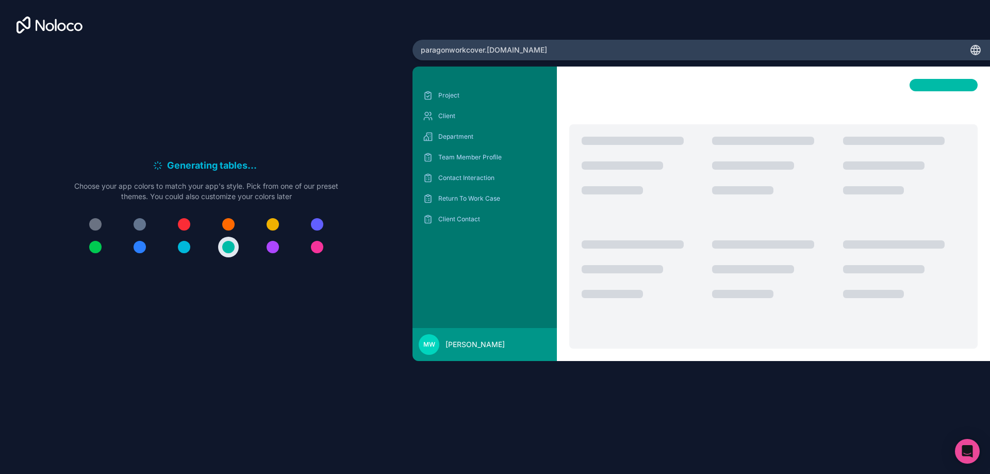
drag, startPoint x: 928, startPoint y: 115, endPoint x: 810, endPoint y: 123, distance: 118.3
click at [918, 118] on div at bounding box center [773, 100] width 408 height 42
click at [447, 88] on div "Project" at bounding box center [485, 95] width 128 height 16
click at [445, 98] on p "Project" at bounding box center [492, 95] width 108 height 8
click at [445, 115] on p "Client" at bounding box center [492, 116] width 108 height 8
